Goal: Check status: Check status

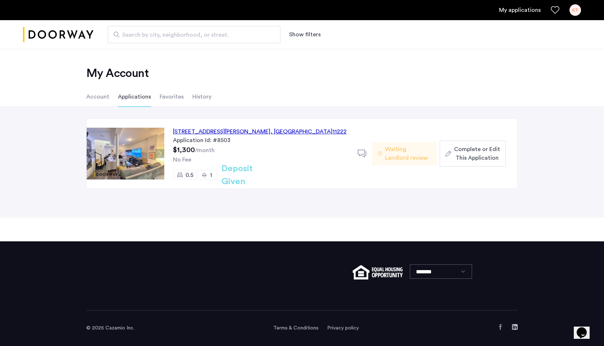
click at [36, 95] on div "My Account Account Applications Favorites History" at bounding box center [302, 78] width 604 height 58
